Goal: Information Seeking & Learning: Learn about a topic

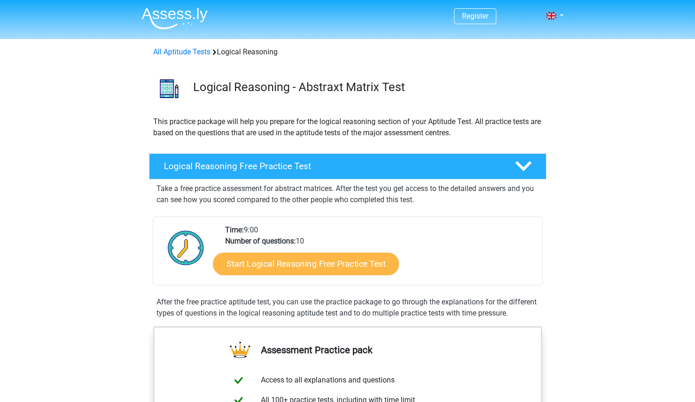
click at [323, 267] on link "Start Logical Reasoning Free Practice Test" at bounding box center [306, 263] width 186 height 22
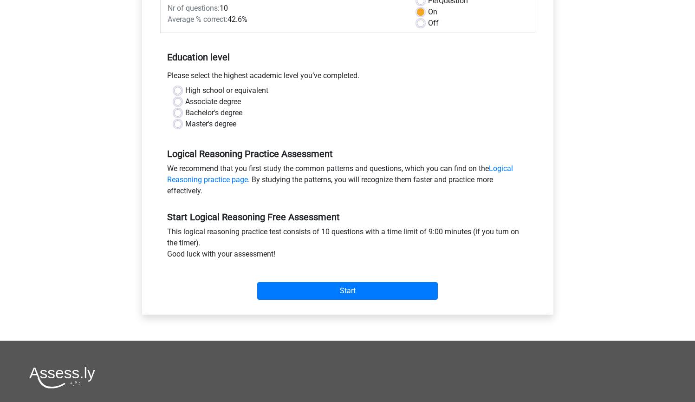
scroll to position [141, 0]
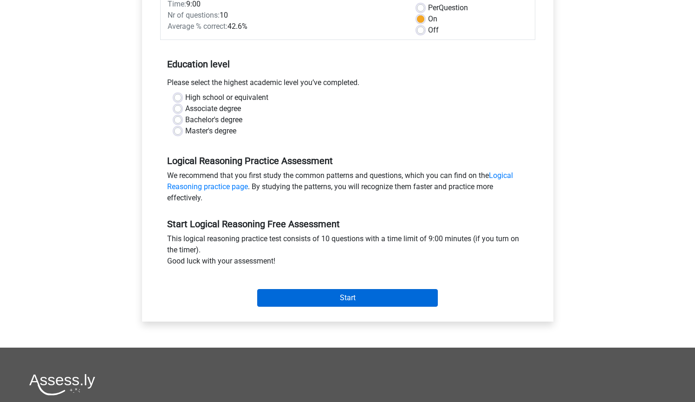
click at [286, 298] on input "Start" at bounding box center [347, 298] width 181 height 18
click at [185, 132] on label "Master's degree" at bounding box center [210, 130] width 51 height 11
click at [178, 132] on input "Master's degree" at bounding box center [177, 129] width 7 height 9
radio input "true"
click at [301, 300] on input "Start" at bounding box center [347, 298] width 181 height 18
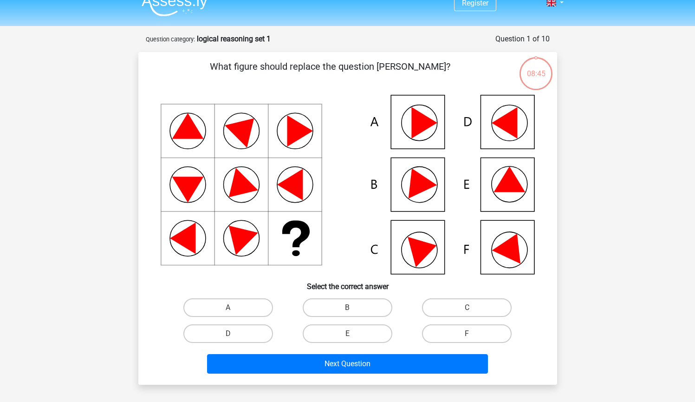
scroll to position [24, 0]
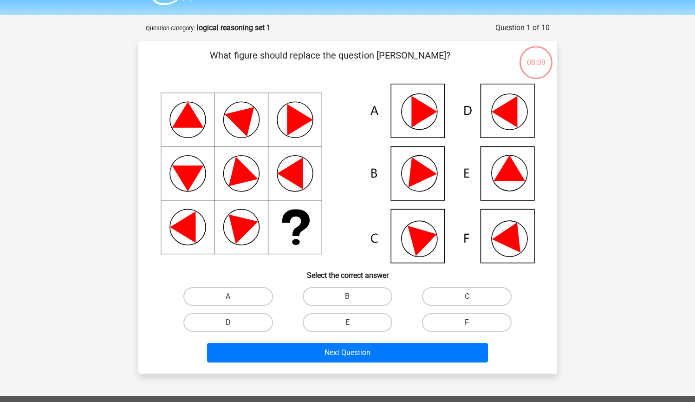
click at [422, 170] on icon at bounding box center [416, 168] width 39 height 37
click at [353, 293] on label "B" at bounding box center [348, 296] width 90 height 19
click at [353, 296] on input "B" at bounding box center [350, 299] width 6 height 6
radio input "true"
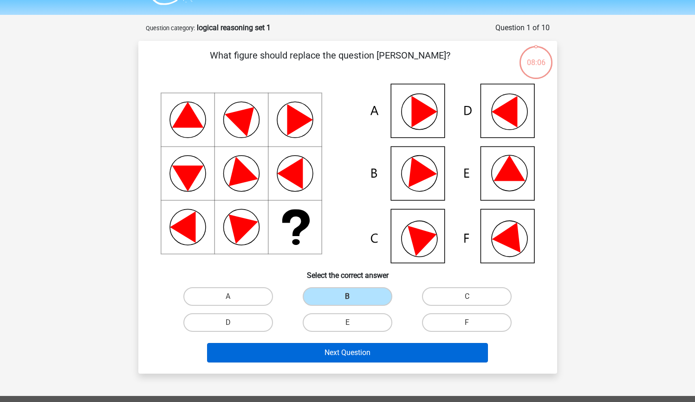
click at [356, 353] on button "Next Question" at bounding box center [347, 352] width 281 height 19
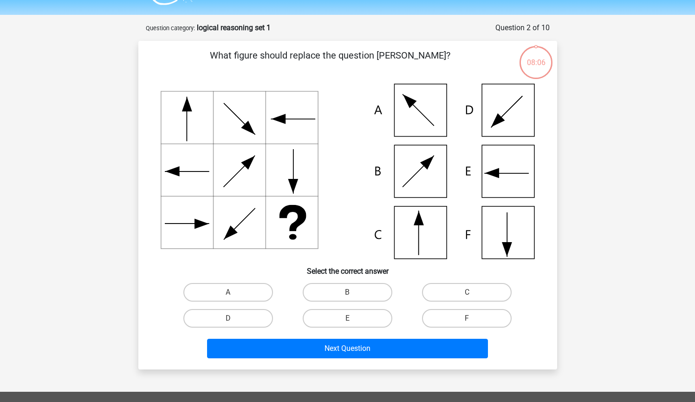
scroll to position [46, 0]
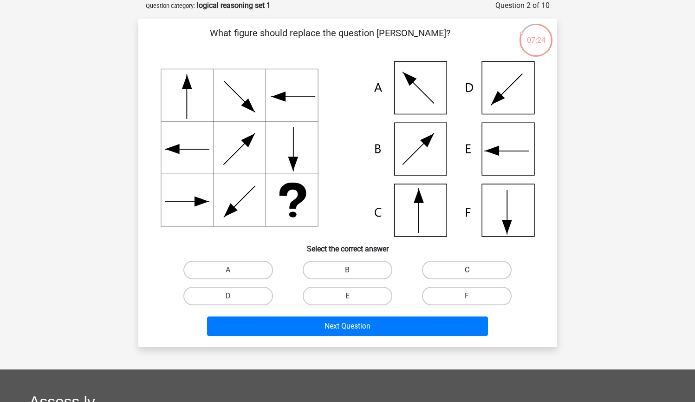
click at [457, 270] on label "C" at bounding box center [467, 269] width 90 height 19
click at [467, 270] on input "C" at bounding box center [470, 273] width 6 height 6
radio input "true"
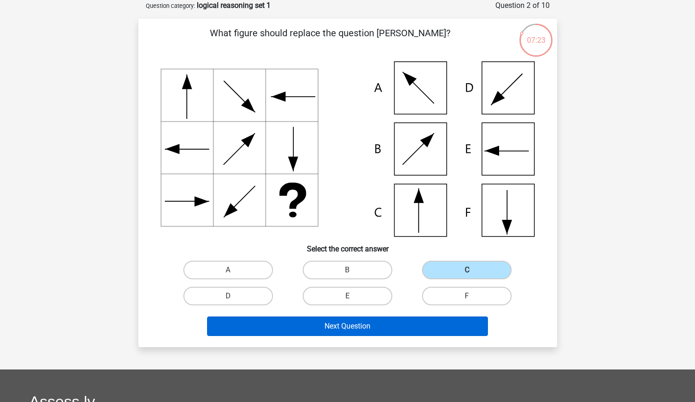
click at [354, 321] on button "Next Question" at bounding box center [347, 325] width 281 height 19
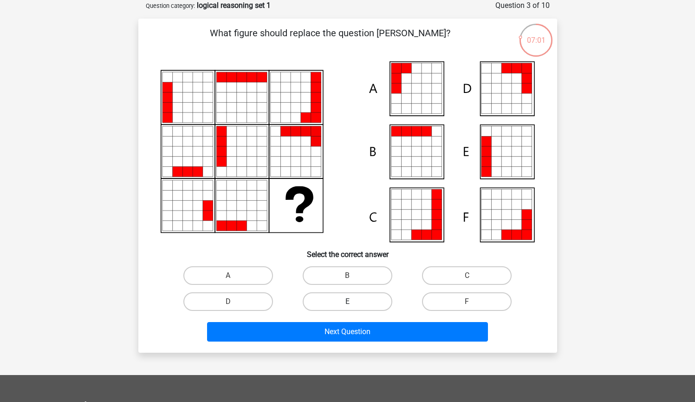
click at [353, 299] on label "E" at bounding box center [348, 301] width 90 height 19
click at [353, 301] on input "E" at bounding box center [350, 304] width 6 height 6
radio input "true"
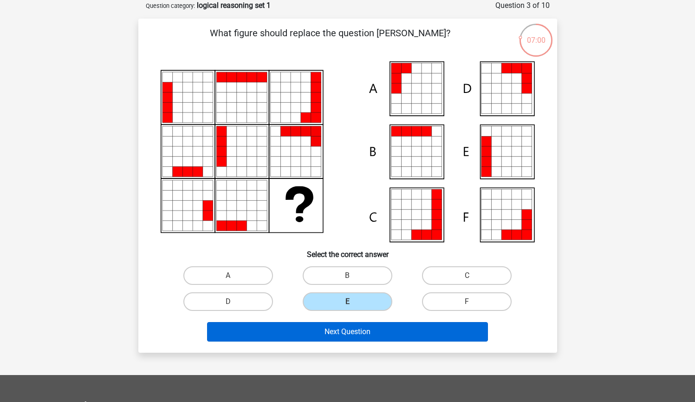
click at [354, 332] on button "Next Question" at bounding box center [347, 331] width 281 height 19
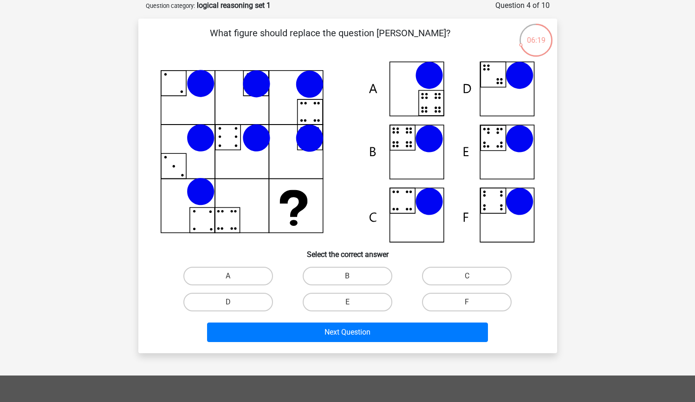
click at [405, 148] on icon at bounding box center [348, 151] width 374 height 181
click at [347, 273] on label "B" at bounding box center [348, 275] width 90 height 19
click at [347, 276] on input "B" at bounding box center [350, 279] width 6 height 6
radio input "true"
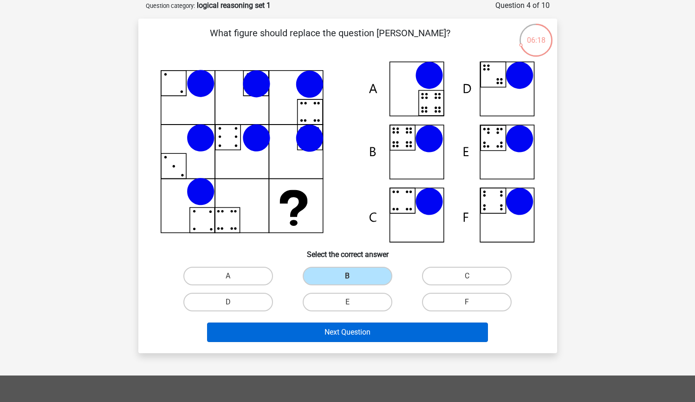
click at [352, 330] on button "Next Question" at bounding box center [347, 331] width 281 height 19
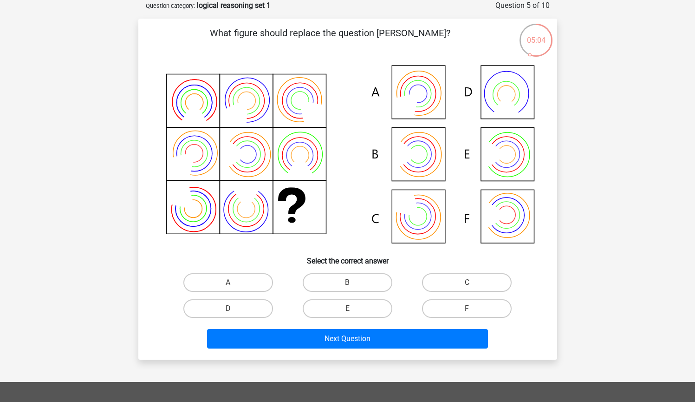
click at [500, 152] on icon at bounding box center [495, 154] width 25 height 31
click at [362, 308] on label "E" at bounding box center [348, 308] width 90 height 19
click at [353, 308] on input "E" at bounding box center [350, 311] width 6 height 6
radio input "true"
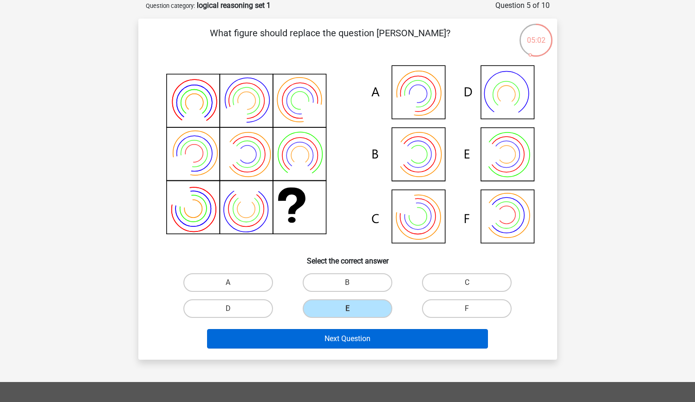
click at [355, 343] on button "Next Question" at bounding box center [347, 338] width 281 height 19
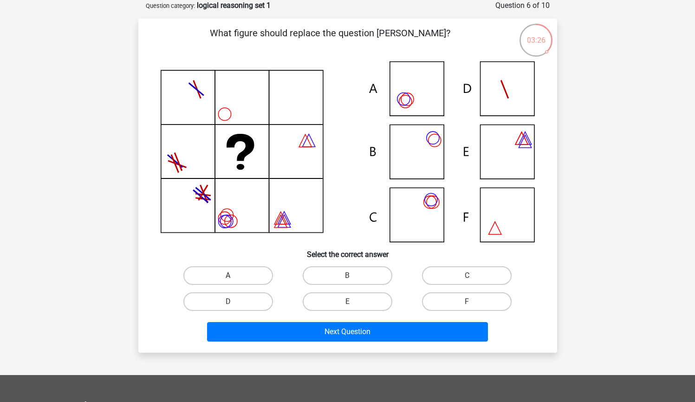
click at [244, 272] on label "A" at bounding box center [228, 275] width 90 height 19
click at [234, 275] on input "A" at bounding box center [231, 278] width 6 height 6
radio input "true"
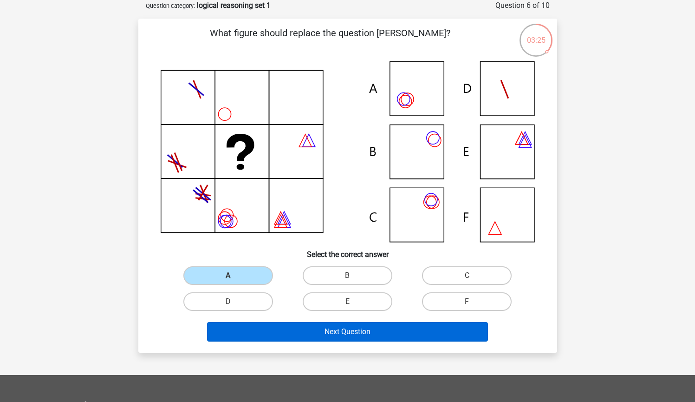
click at [310, 329] on button "Next Question" at bounding box center [347, 331] width 281 height 19
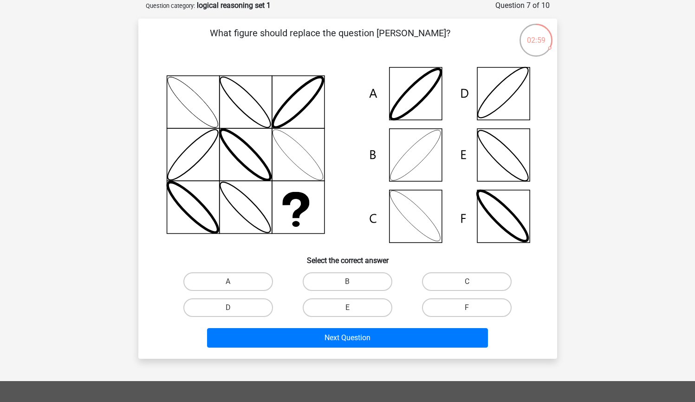
click at [506, 101] on icon at bounding box center [502, 92] width 61 height 61
click at [221, 299] on label "D" at bounding box center [228, 307] width 90 height 19
click at [228, 307] on input "D" at bounding box center [231, 310] width 6 height 6
radio input "true"
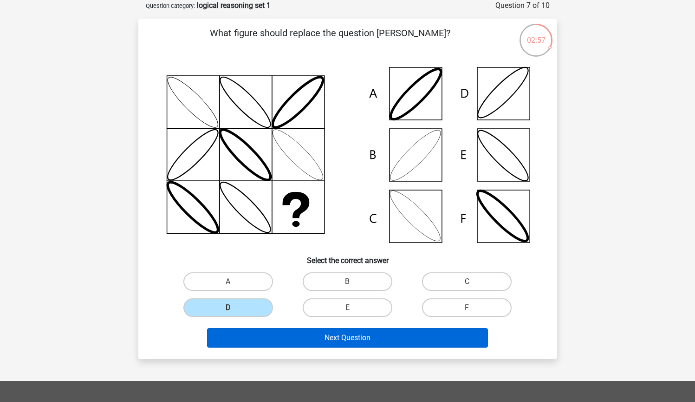
click at [316, 335] on button "Next Question" at bounding box center [347, 337] width 281 height 19
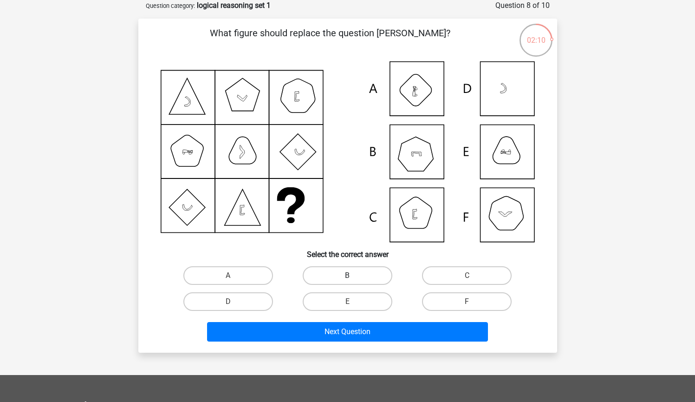
click at [349, 272] on label "B" at bounding box center [348, 275] width 90 height 19
click at [349, 275] on input "B" at bounding box center [350, 278] width 6 height 6
radio input "true"
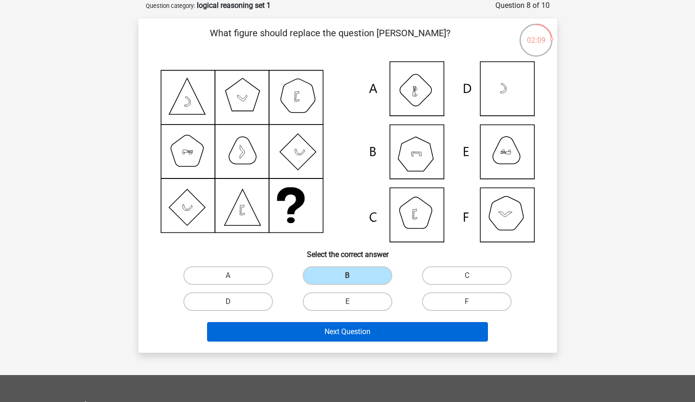
click at [350, 333] on button "Next Question" at bounding box center [347, 331] width 281 height 19
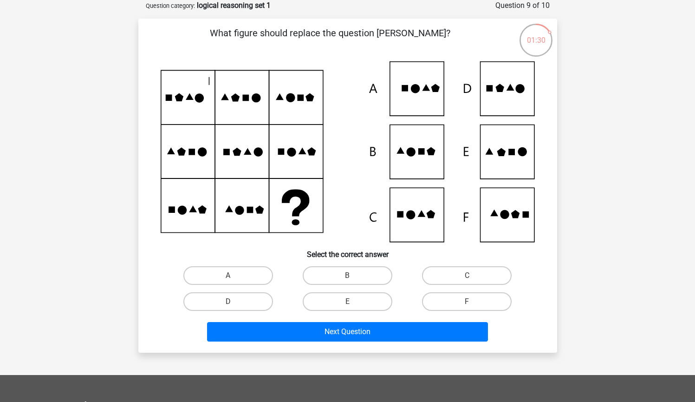
click at [505, 158] on icon at bounding box center [348, 151] width 374 height 181
click at [354, 301] on label "E" at bounding box center [348, 301] width 90 height 19
click at [353, 301] on input "E" at bounding box center [350, 304] width 6 height 6
radio input "true"
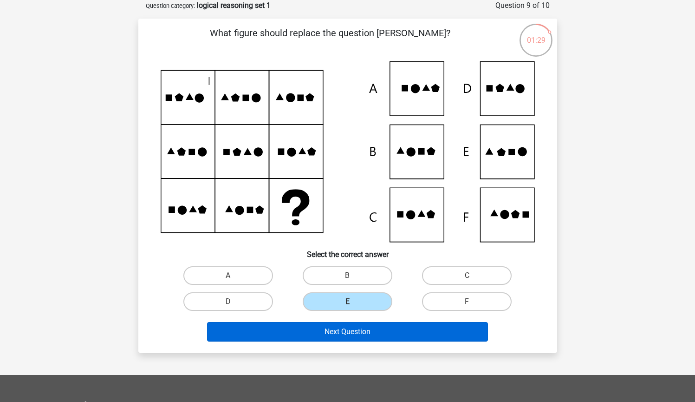
click at [351, 337] on button "Next Question" at bounding box center [347, 331] width 281 height 19
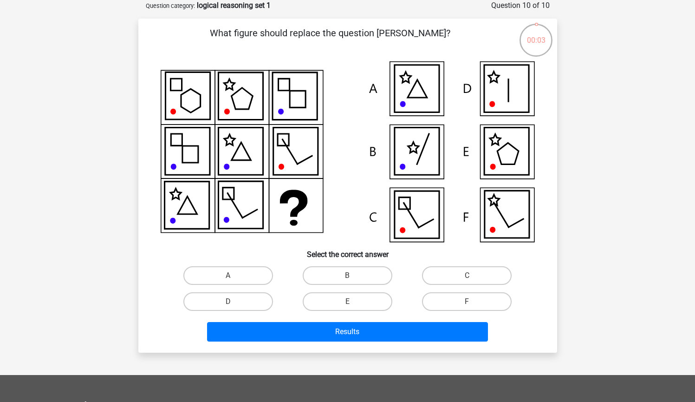
click at [500, 96] on icon at bounding box center [506, 88] width 45 height 47
click at [244, 299] on label "D" at bounding box center [228, 301] width 90 height 19
click at [234, 301] on input "D" at bounding box center [231, 304] width 6 height 6
radio input "true"
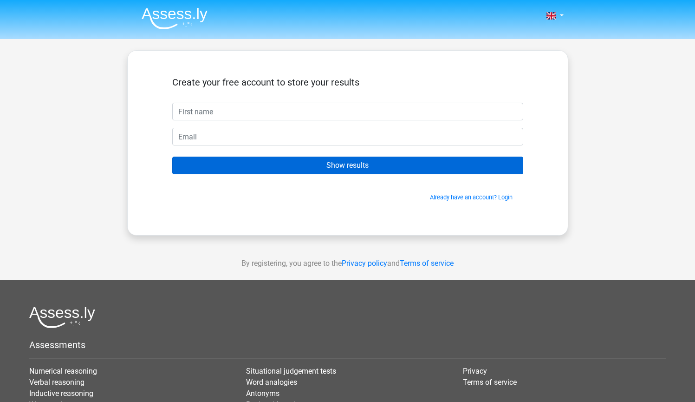
click at [335, 166] on input "Show results" at bounding box center [347, 165] width 351 height 18
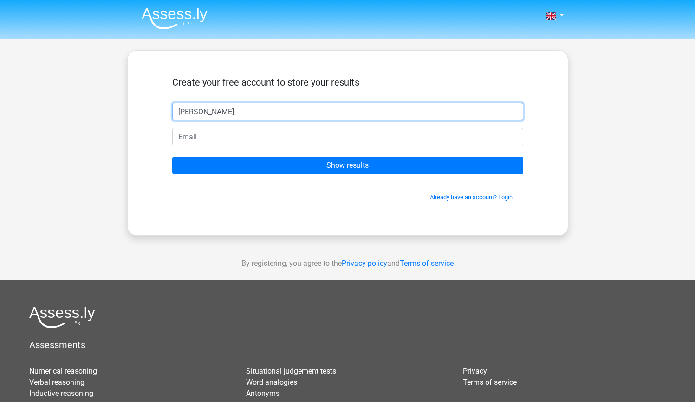
type input "Dan"
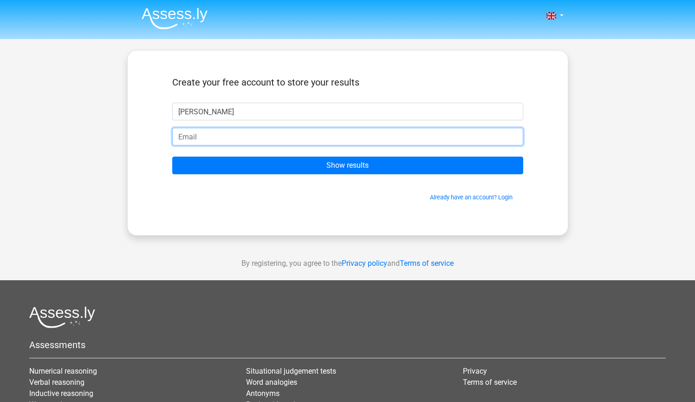
type input "shrug.leaving-7v@icloud.com"
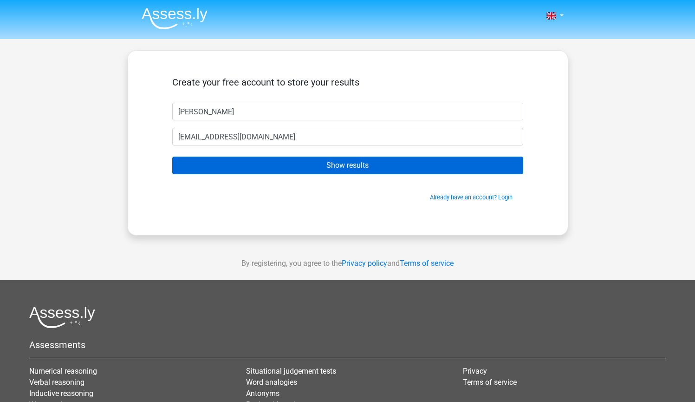
click at [373, 168] on input "Show results" at bounding box center [347, 165] width 351 height 18
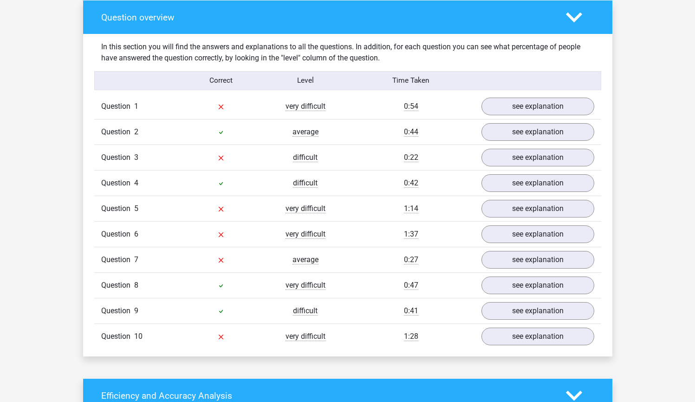
scroll to position [691, 0]
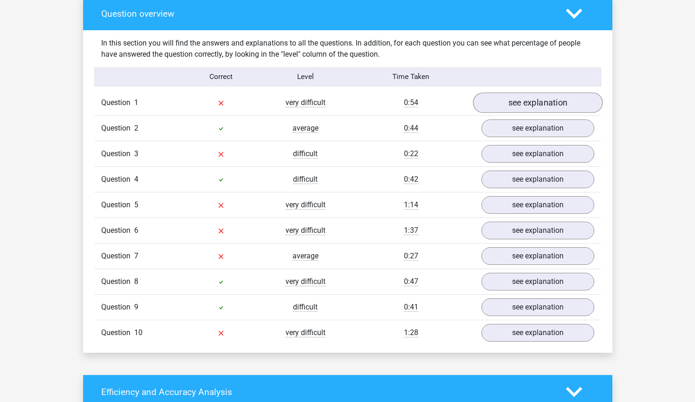
click at [541, 107] on link "see explanation" at bounding box center [538, 103] width 130 height 20
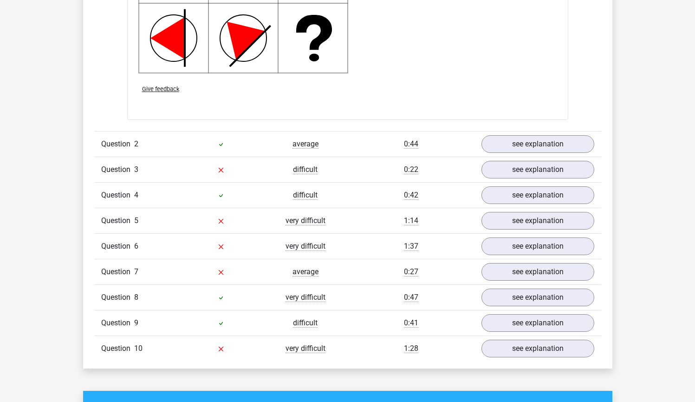
scroll to position [1320, 0]
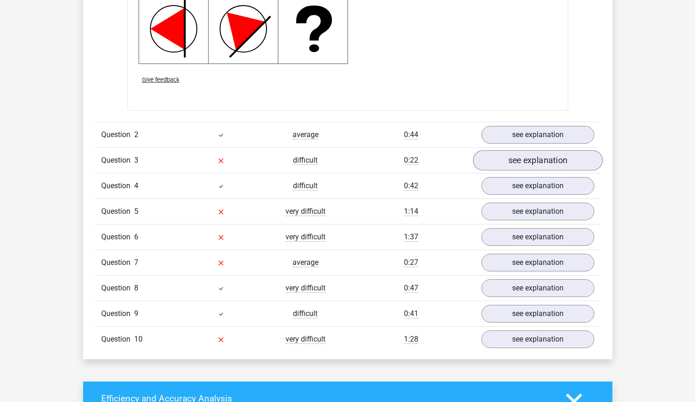
click at [516, 163] on link "see explanation" at bounding box center [538, 160] width 130 height 20
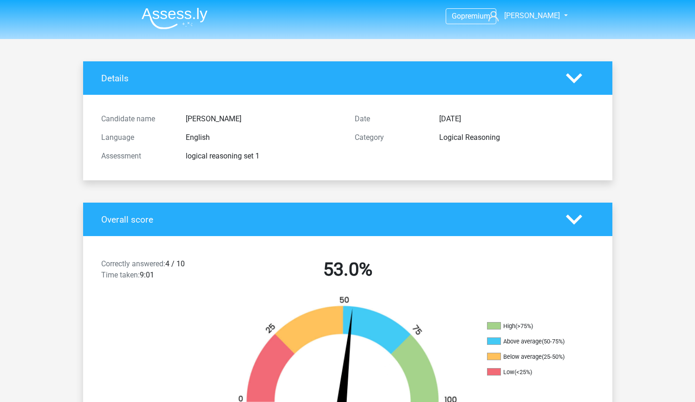
scroll to position [0, 0]
